Goal: Task Accomplishment & Management: Use online tool/utility

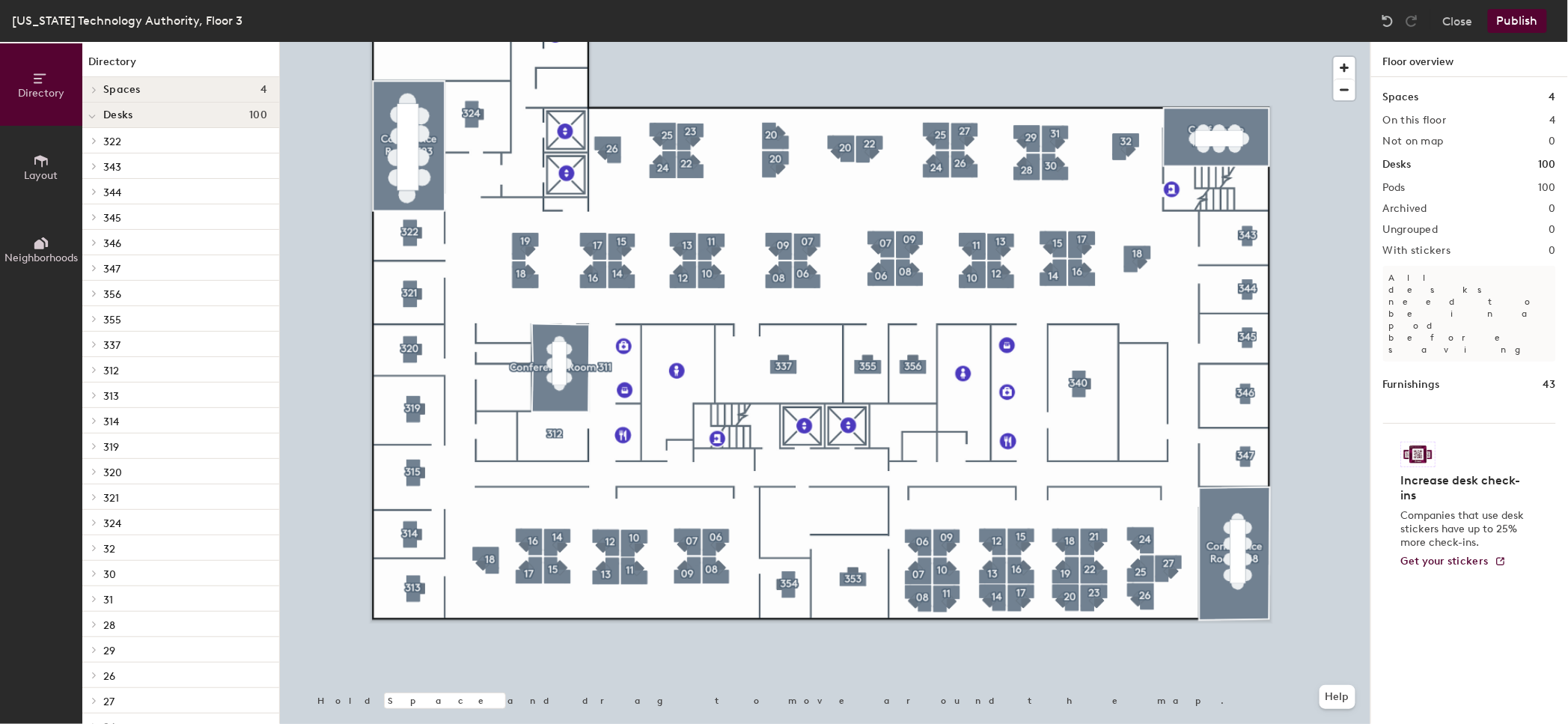
click at [19, 167] on button "Layout" at bounding box center [41, 167] width 82 height 82
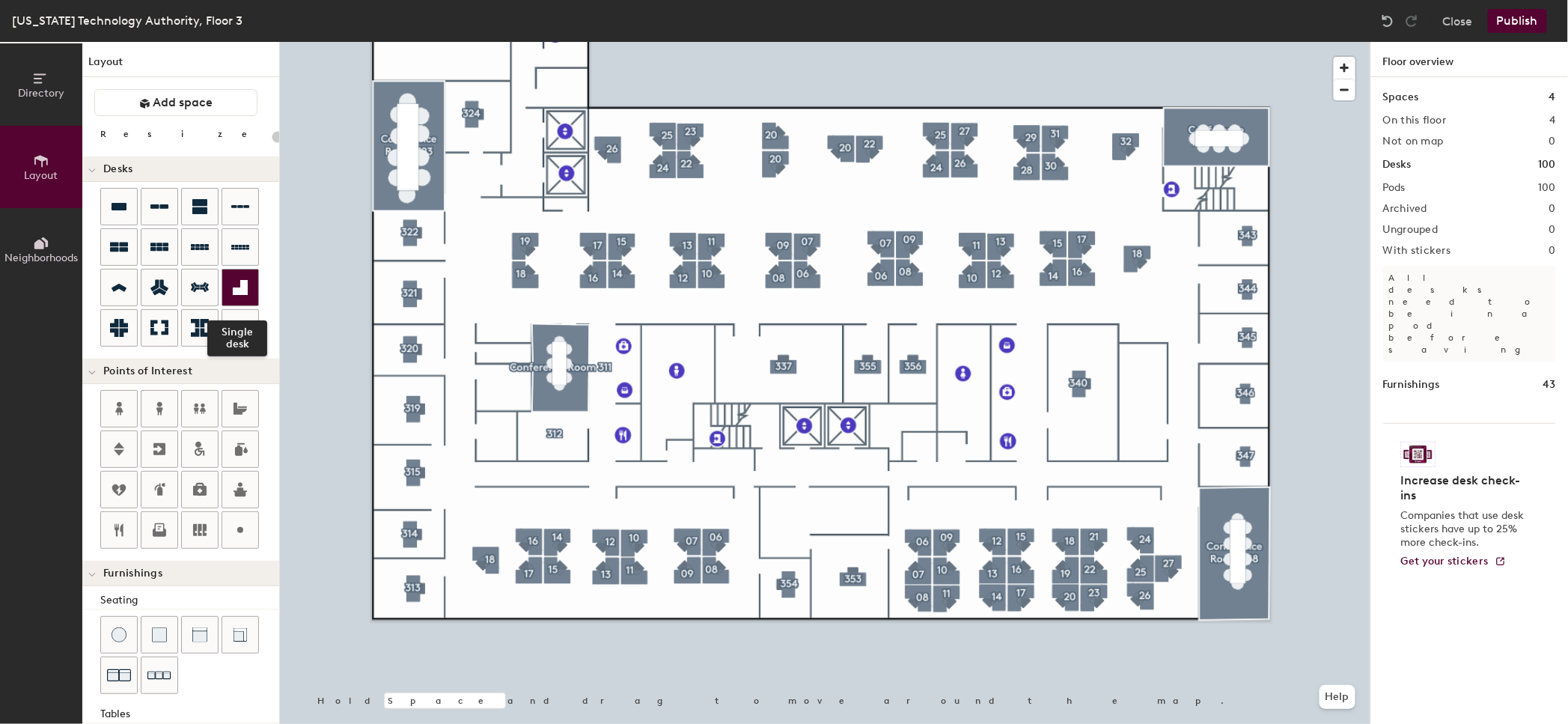
click at [239, 300] on div at bounding box center [240, 287] width 36 height 36
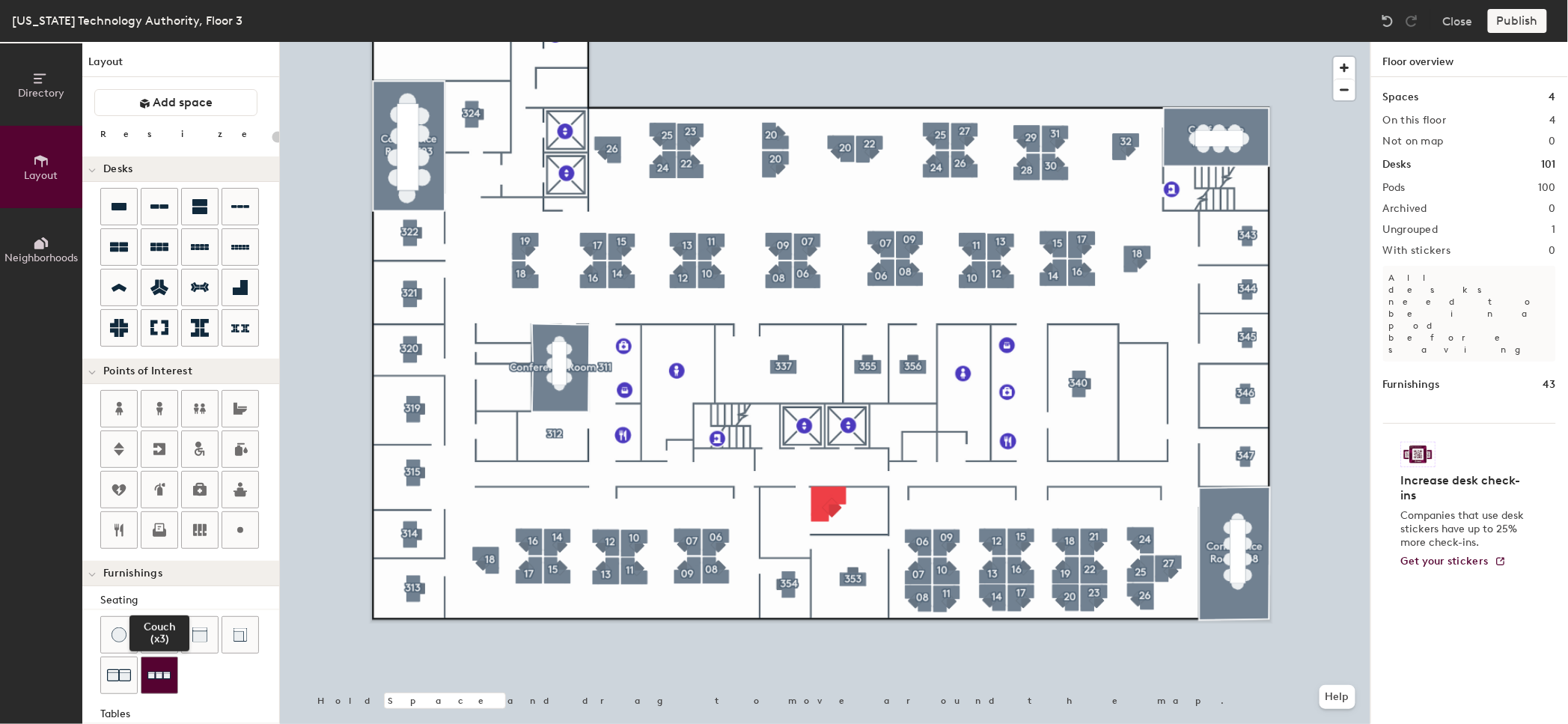
click at [158, 674] on img at bounding box center [159, 676] width 24 height 23
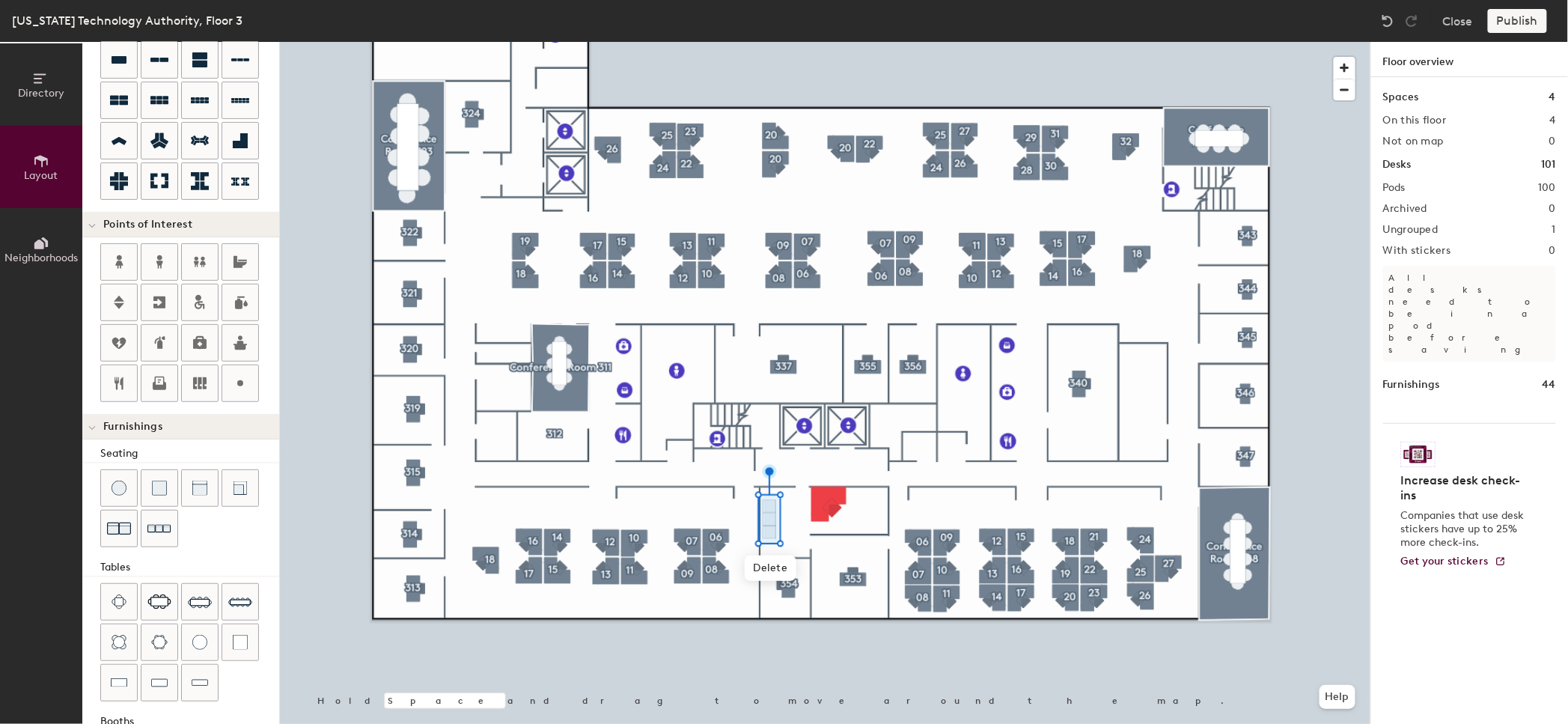
scroll to position [220, 0]
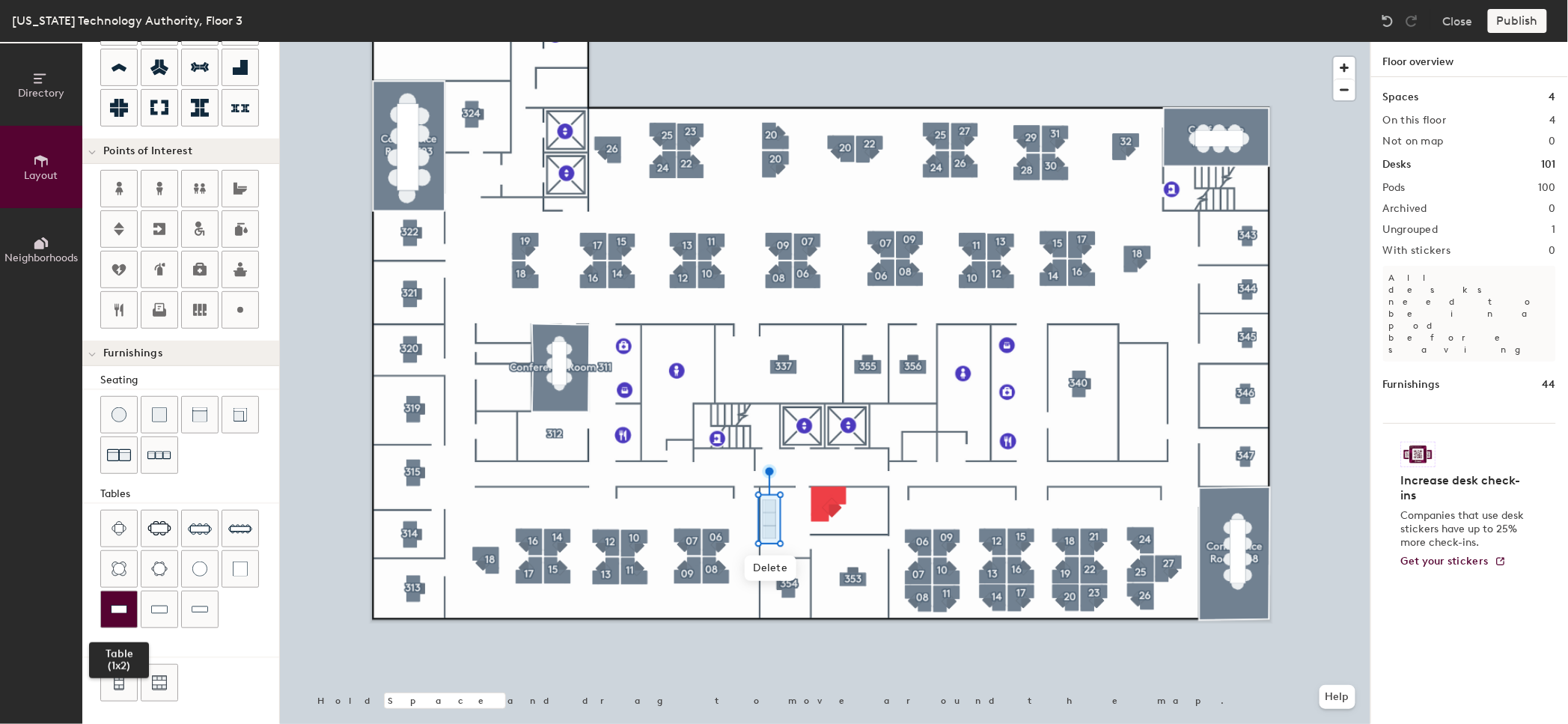
click at [132, 605] on div at bounding box center [119, 610] width 36 height 36
click at [853, 42] on div at bounding box center [825, 42] width 1090 height 0
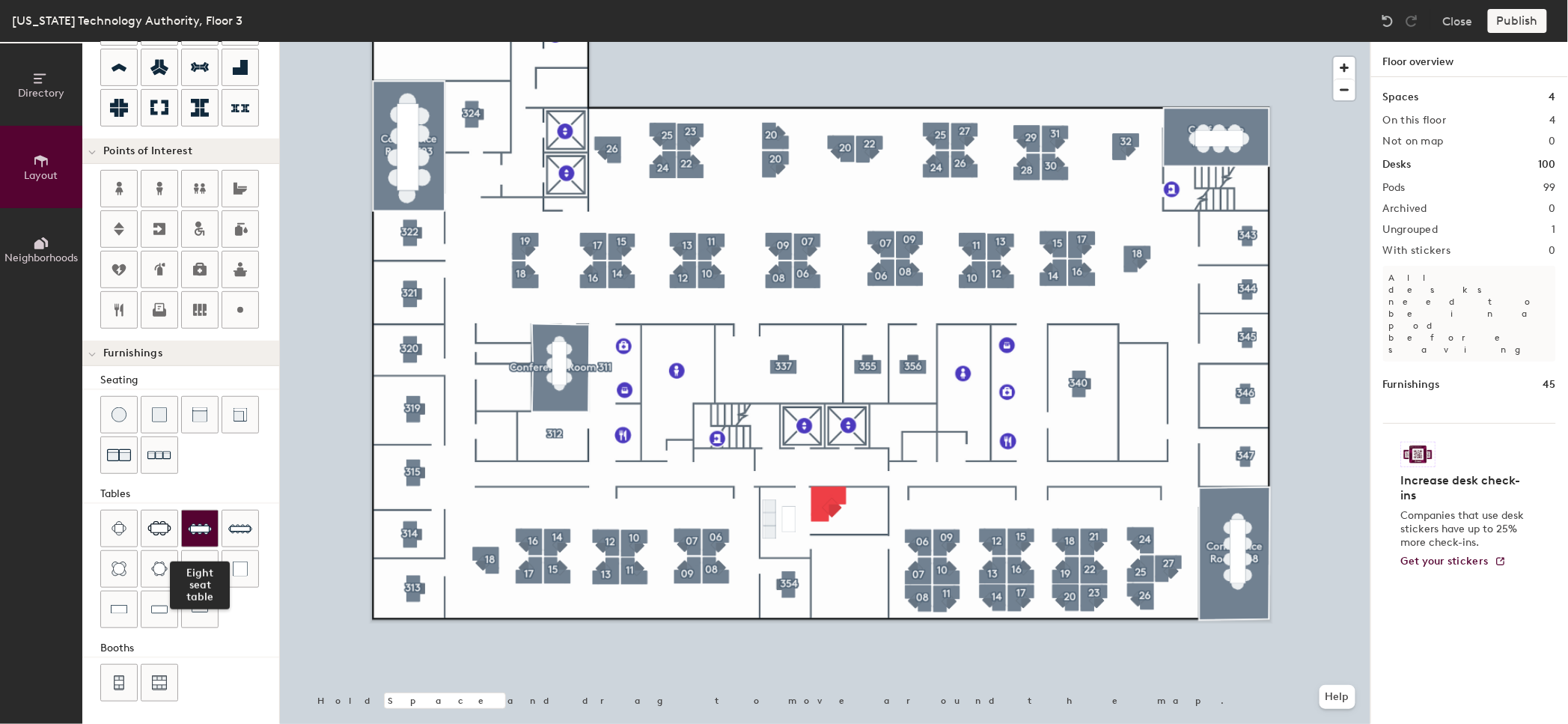
click at [185, 525] on div at bounding box center [200, 529] width 36 height 36
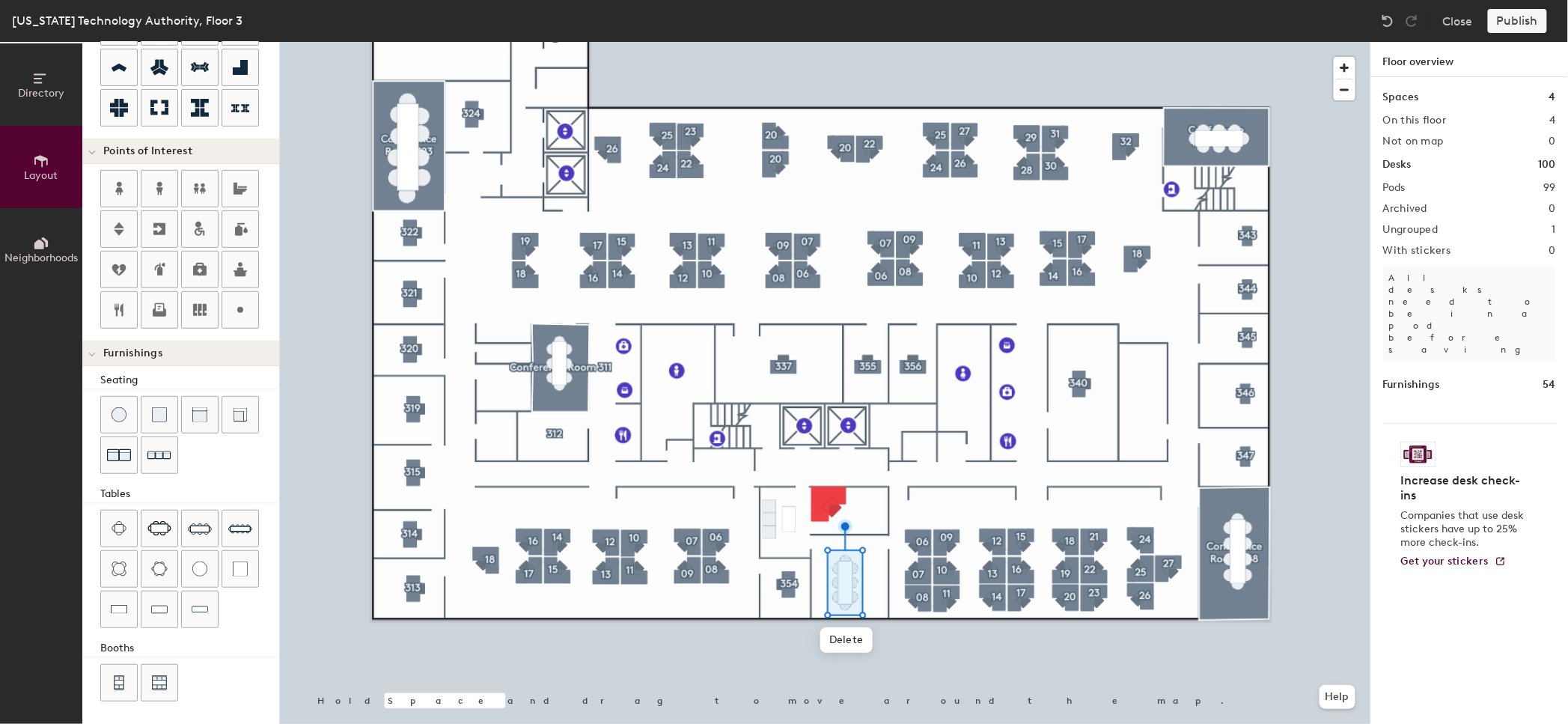
click at [871, 42] on div at bounding box center [825, 42] width 1090 height 0
click at [865, 42] on div at bounding box center [825, 42] width 1090 height 0
type input "20"
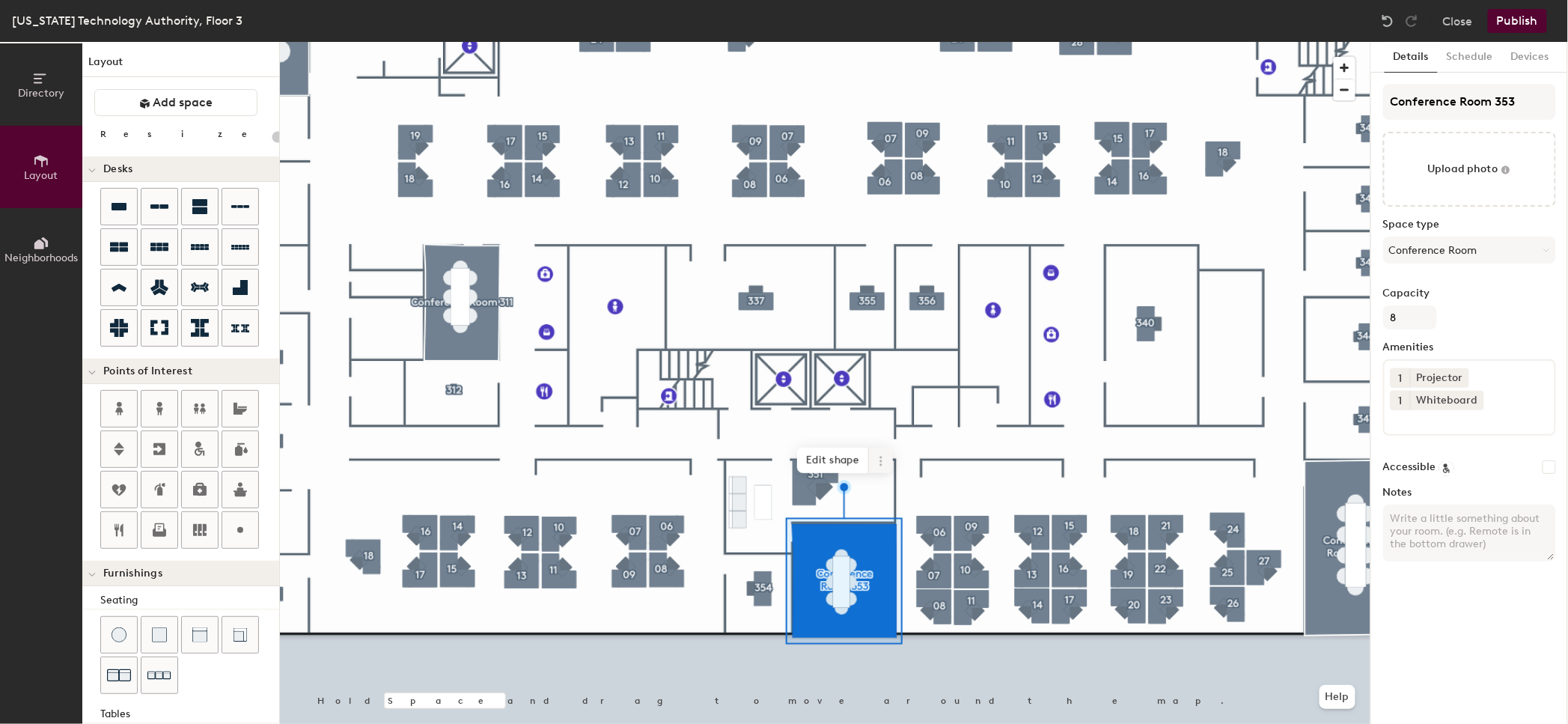
click at [878, 467] on span at bounding box center [880, 460] width 24 height 25
click at [670, 42] on div at bounding box center [825, 42] width 1090 height 0
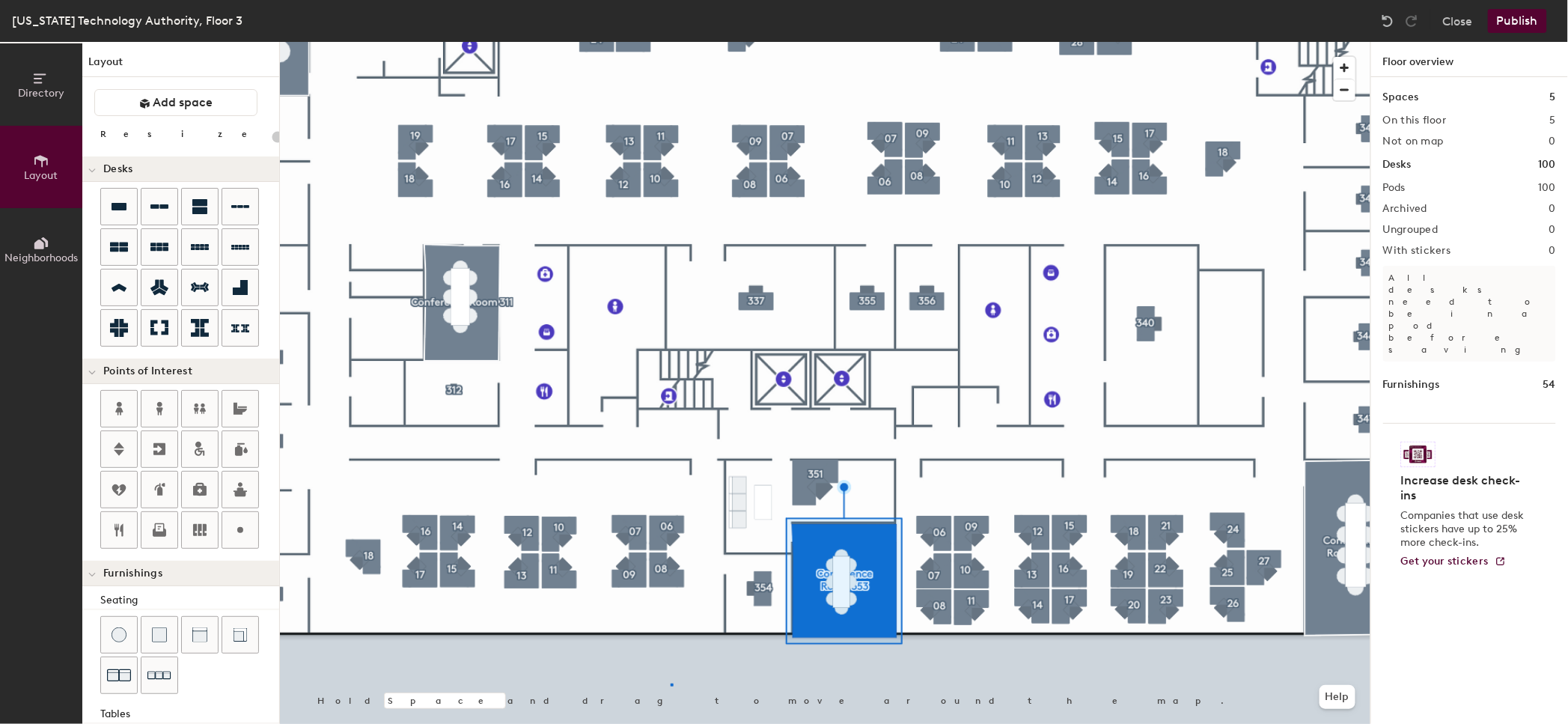
click at [671, 42] on div at bounding box center [825, 42] width 1090 height 0
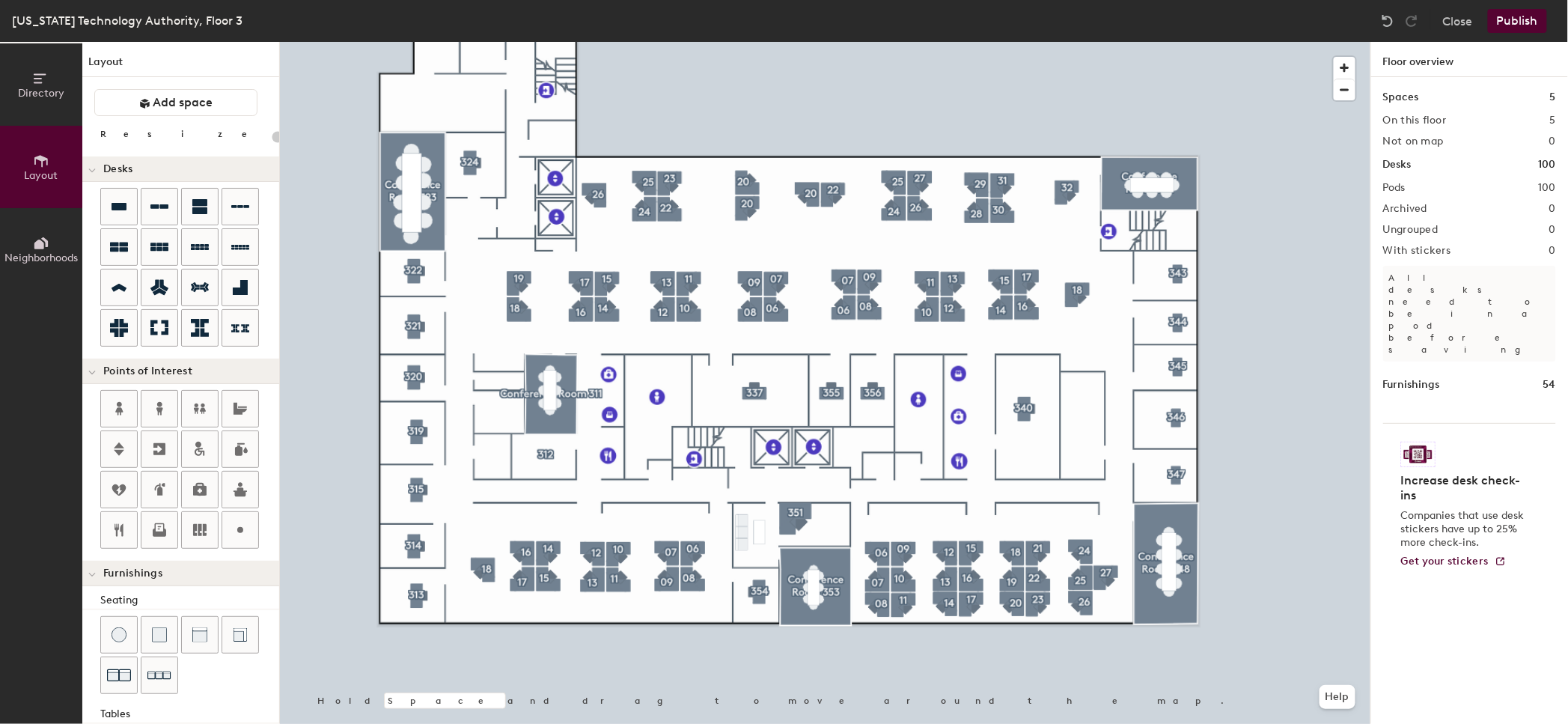
click at [1531, 18] on button "Publish" at bounding box center [1517, 21] width 59 height 24
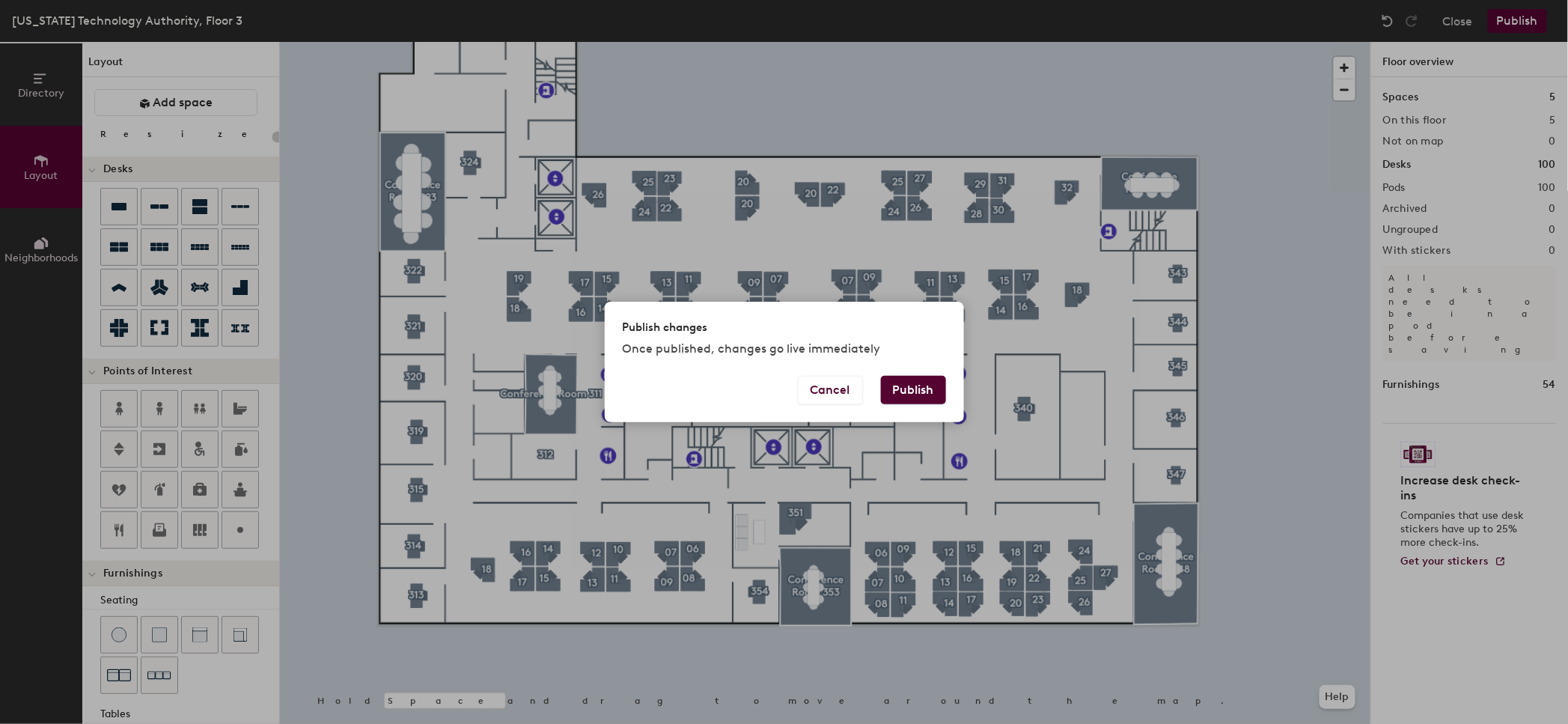
click at [916, 396] on button "Publish" at bounding box center [913, 390] width 65 height 29
type input "20"
